Goal: Transaction & Acquisition: Purchase product/service

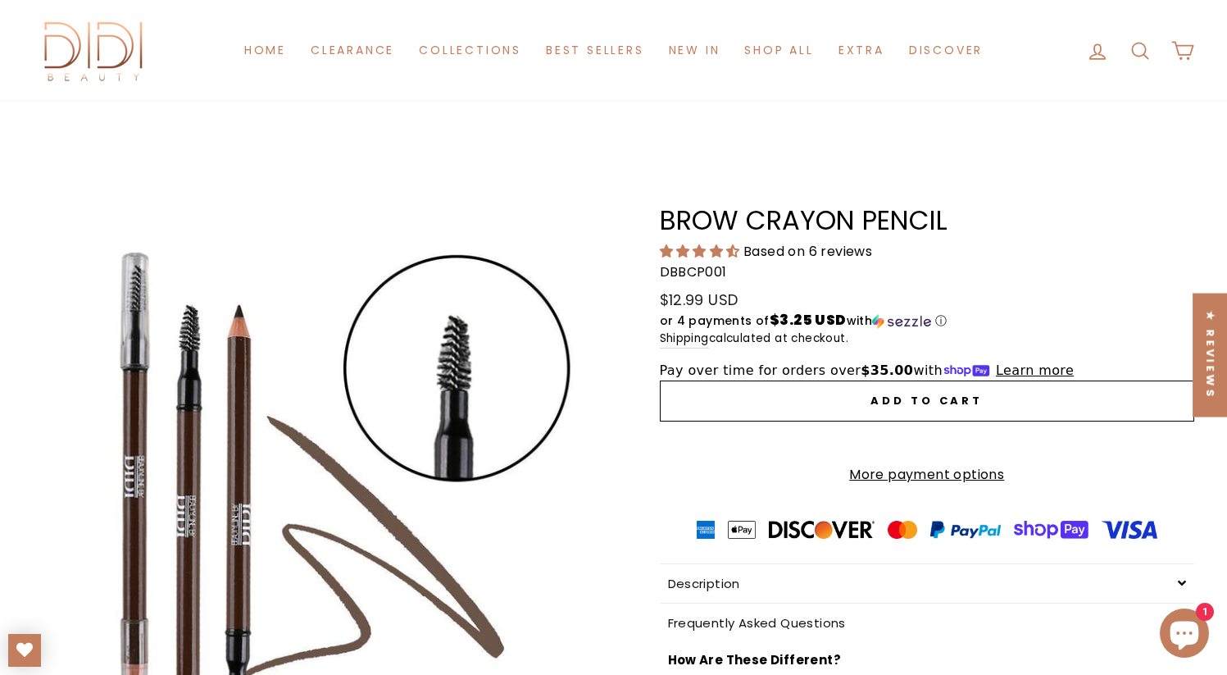
scroll to position [1302, 0]
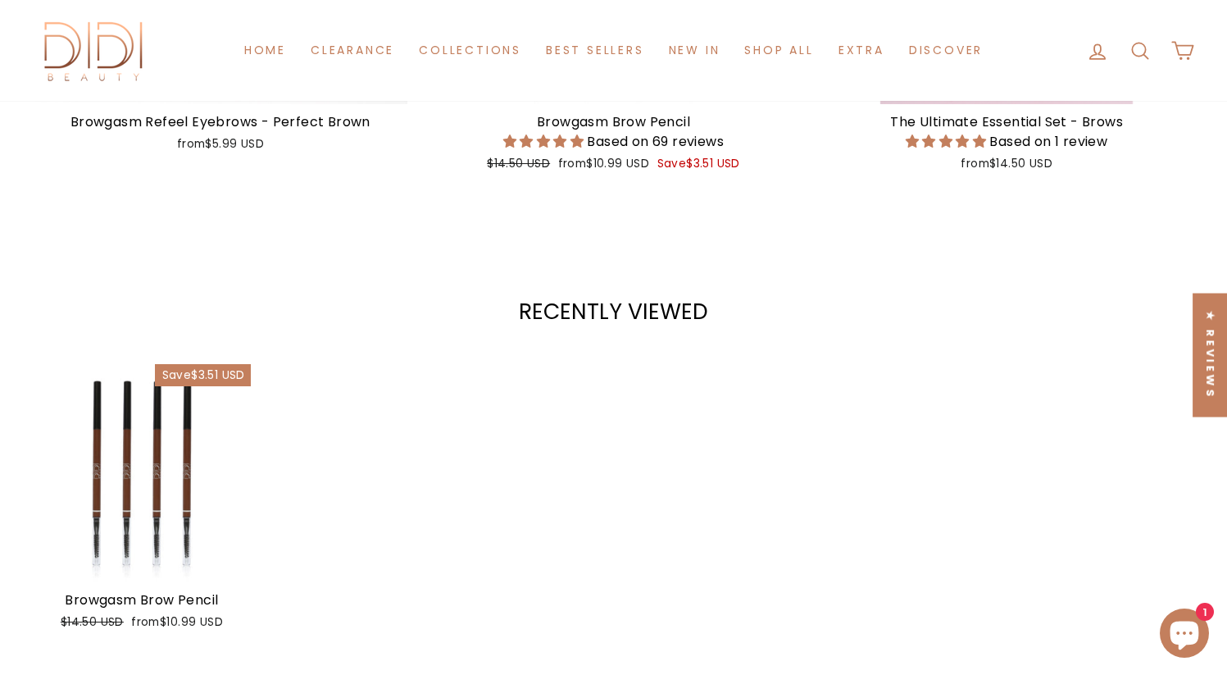
scroll to position [1302, 0]
